Goal: Information Seeking & Learning: Get advice/opinions

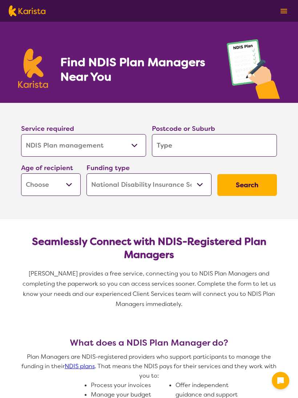
select select "NDIS Plan management"
select select "NDIS"
select select "NDIS Plan management"
select select "NDIS"
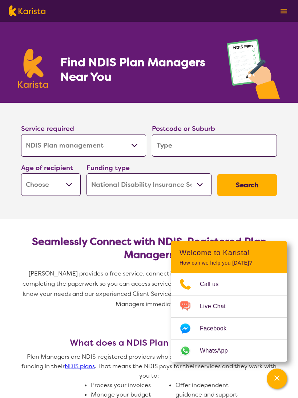
click at [194, 146] on input "search" at bounding box center [214, 145] width 125 height 23
type input "3"
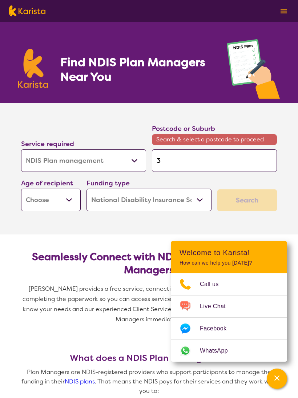
type input "37"
type input "375"
type input "3757"
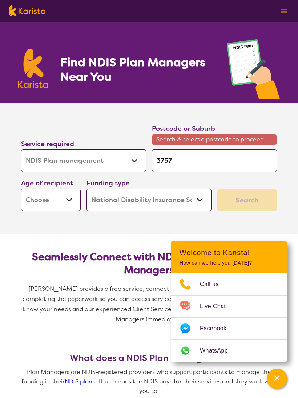
type input "3757"
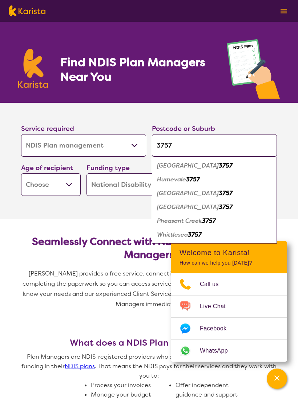
type input "3757"
click at [70, 184] on select "Early Childhood - 0 to 9 Child - 10 to 11 Adolescent - 12 to 17 Adult - 18 to 6…" at bounding box center [51, 184] width 60 height 23
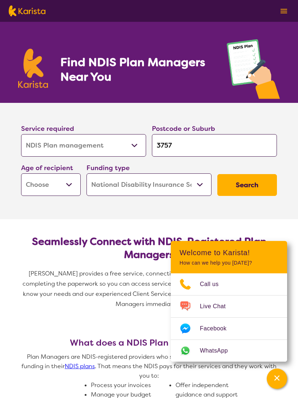
select select "AD"
click at [253, 187] on button "Search" at bounding box center [247, 185] width 60 height 22
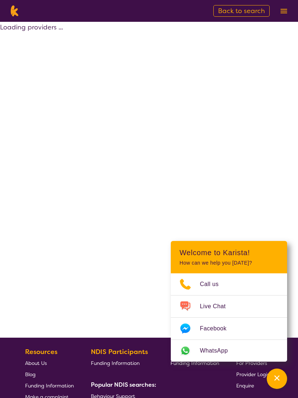
select select "by_score"
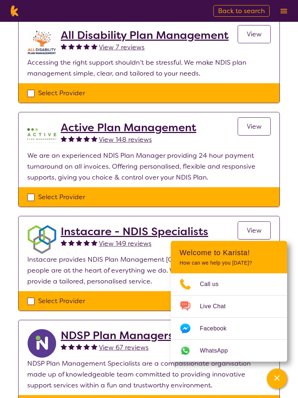
scroll to position [172, 0]
click at [131, 144] on link "View 148 reviews" at bounding box center [125, 139] width 53 height 11
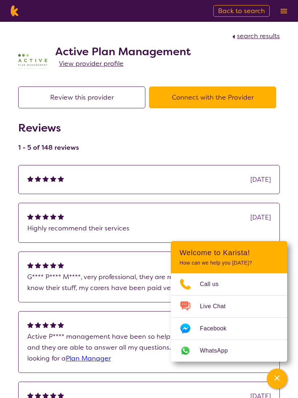
click at [103, 68] on link "View provider profile" at bounding box center [91, 63] width 65 height 11
select select "by_score"
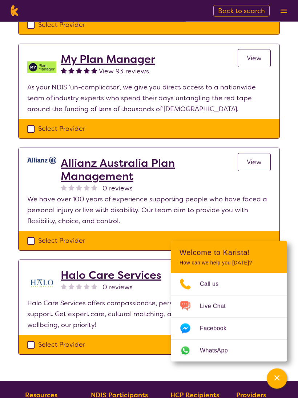
scroll to position [645, 0]
click at [131, 68] on span "View 93 reviews" at bounding box center [124, 71] width 50 height 9
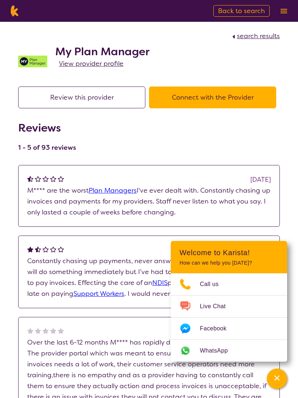
scroll to position [659, 0]
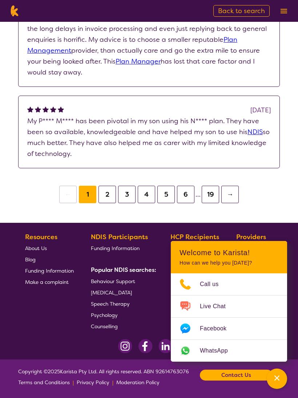
select select "by_score"
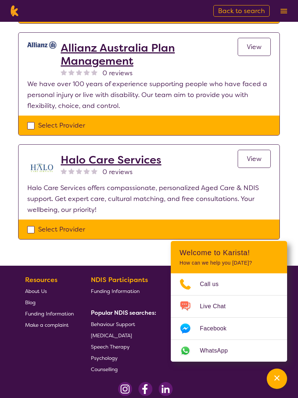
scroll to position [792, 0]
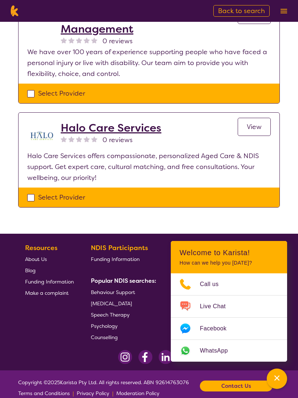
click at [129, 131] on h2 "Halo Care Services" at bounding box center [111, 127] width 101 height 13
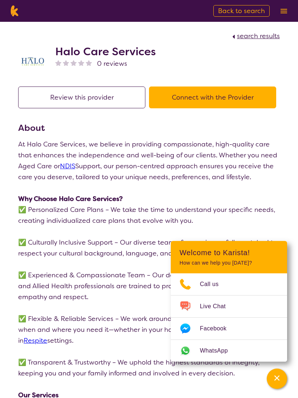
scroll to position [805, 0]
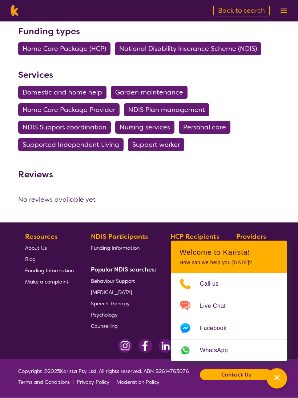
select select "by_score"
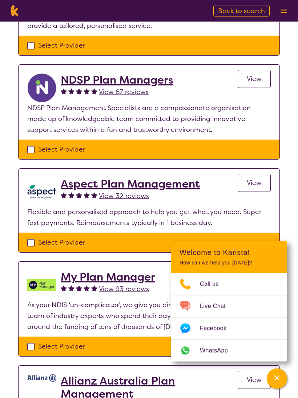
scroll to position [434, 0]
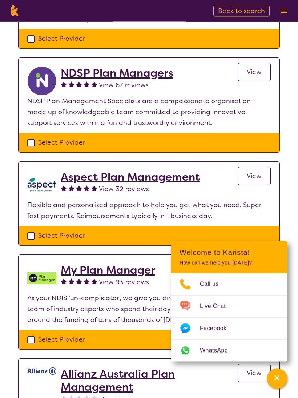
click at [142, 179] on h2 "Aspect Plan Management" at bounding box center [130, 177] width 139 height 13
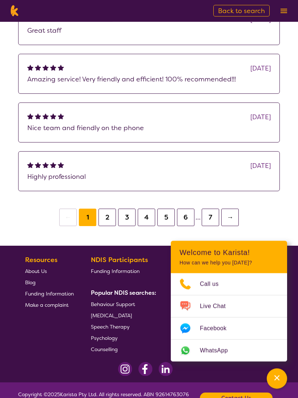
scroll to position [517, 0]
click at [104, 217] on button "2" at bounding box center [106, 216] width 17 height 17
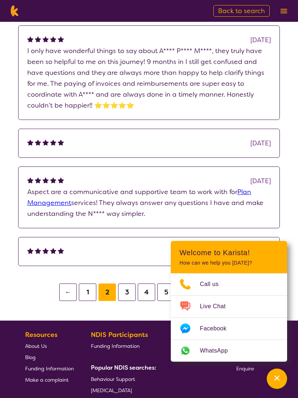
scroll to position [561, 0]
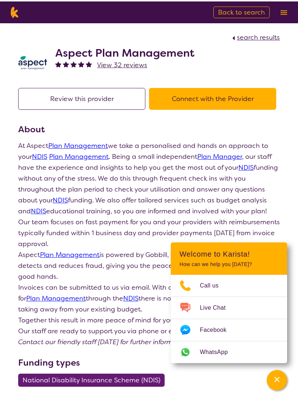
select select "by_score"
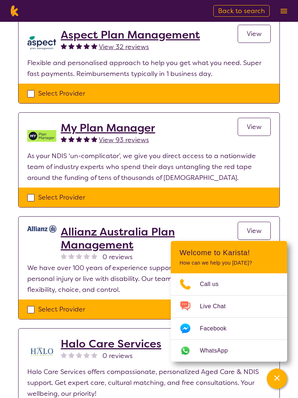
scroll to position [575, 0]
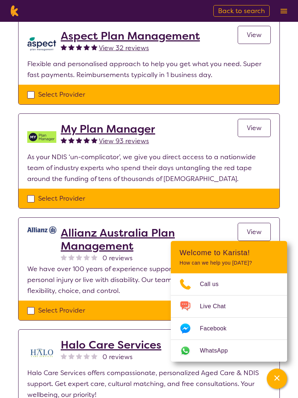
click at [130, 143] on span "View 93 reviews" at bounding box center [124, 140] width 50 height 9
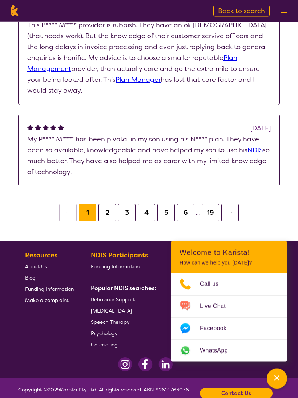
scroll to position [507, 0]
click at [107, 213] on button "2" at bounding box center [106, 212] width 17 height 17
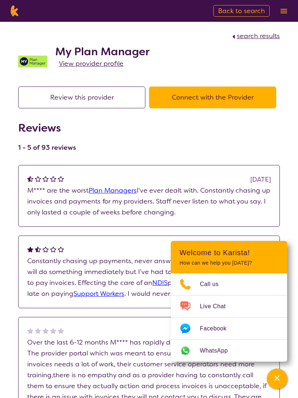
scroll to position [521, 0]
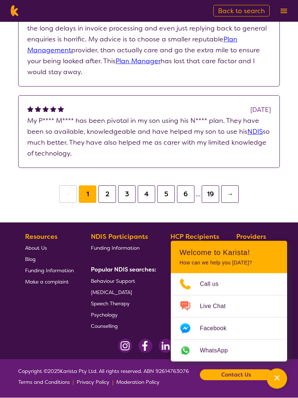
select select "by_score"
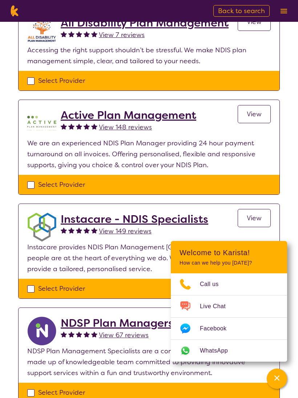
scroll to position [181, 0]
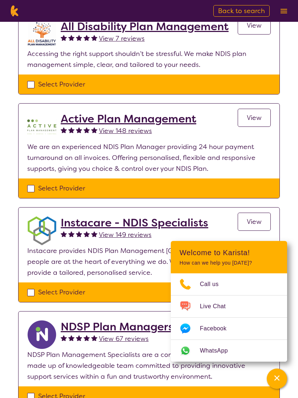
click at [141, 122] on h2 "Active Plan Management" at bounding box center [128, 118] width 135 height 13
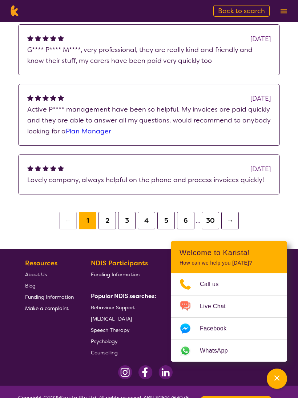
scroll to position [660, 0]
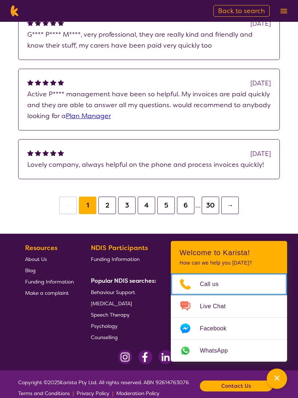
click at [212, 289] on span "Call us" at bounding box center [214, 283] width 28 height 11
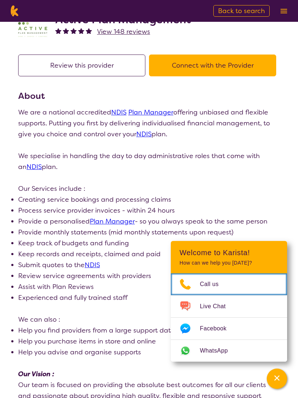
scroll to position [0, 0]
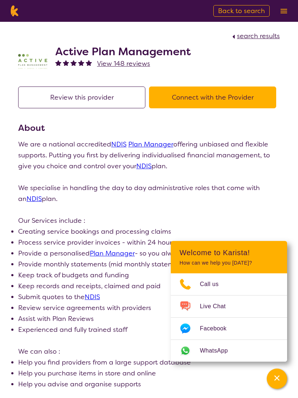
click at [280, 12] on img at bounding box center [283, 11] width 7 height 5
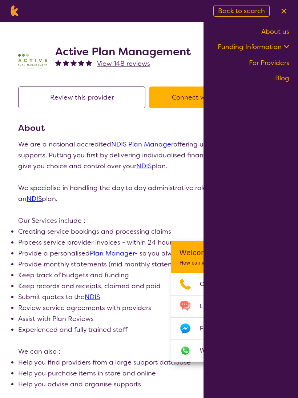
click at [277, 33] on link "About us" at bounding box center [275, 31] width 28 height 9
select select "by_score"
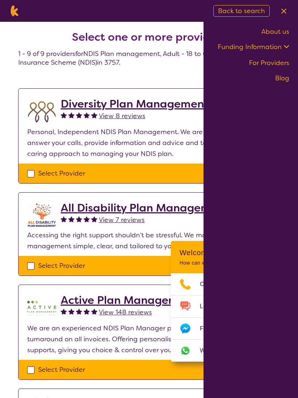
scroll to position [181, 0]
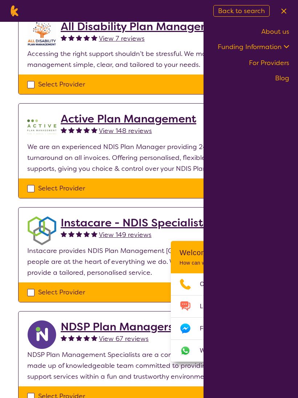
click at [144, 121] on h2 "Active Plan Management" at bounding box center [128, 118] width 135 height 13
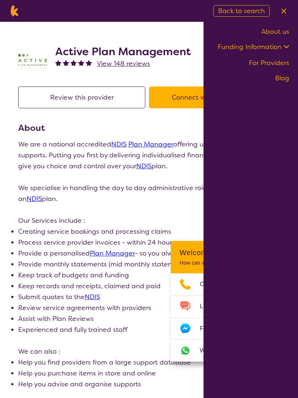
click at [288, 7] on button at bounding box center [283, 10] width 11 height 11
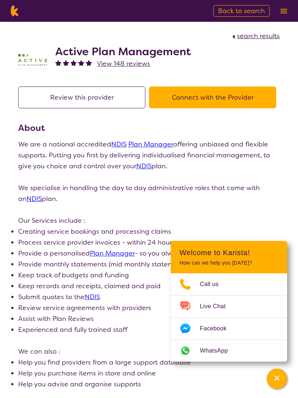
click at [225, 95] on button "Connect with the Provider" at bounding box center [212, 97] width 127 height 22
